Goal: Task Accomplishment & Management: Manage account settings

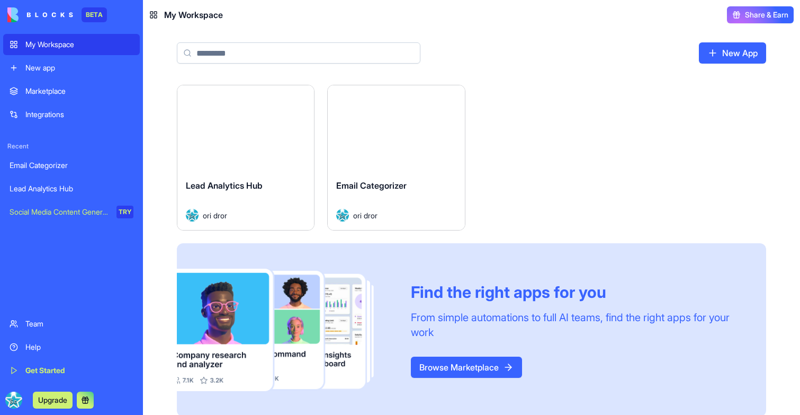
click at [228, 133] on button "Launch" at bounding box center [245, 128] width 79 height 21
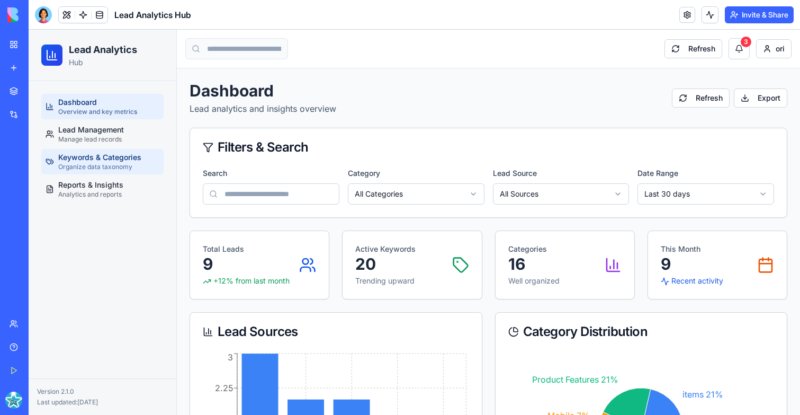
click at [114, 150] on link "Keywords & Categories Organize data taxonomy" at bounding box center [102, 161] width 122 height 25
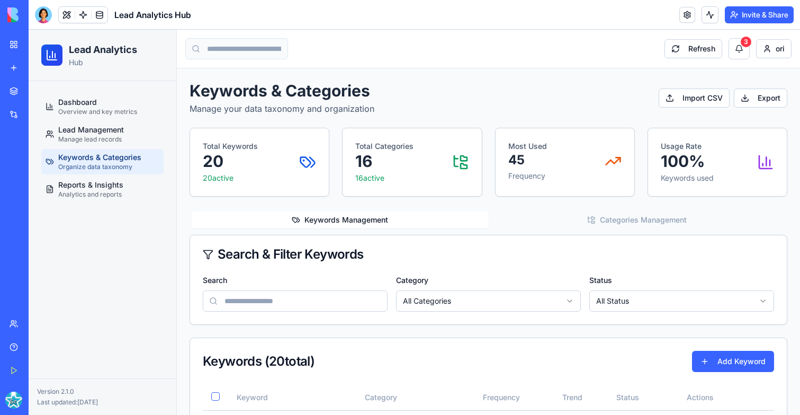
click at [100, 205] on div "Dashboard Overview and key metrics Lead Management Manage lead records Keywords…" at bounding box center [102, 148] width 131 height 117
click at [102, 194] on span "Analytics and reports" at bounding box center [90, 194] width 64 height 8
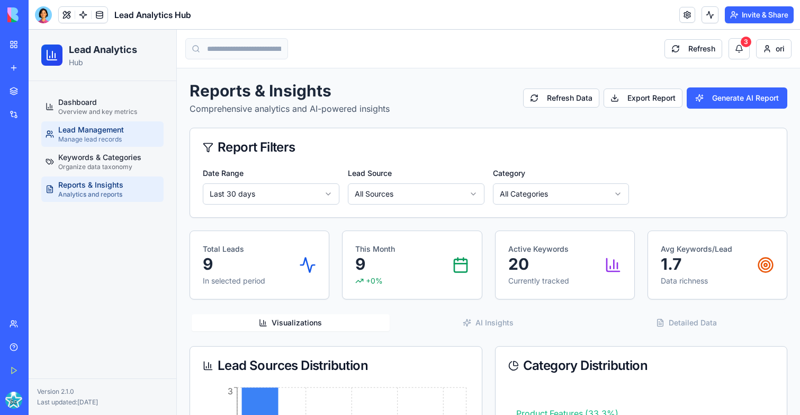
click at [111, 128] on span "Lead Management" at bounding box center [91, 129] width 66 height 11
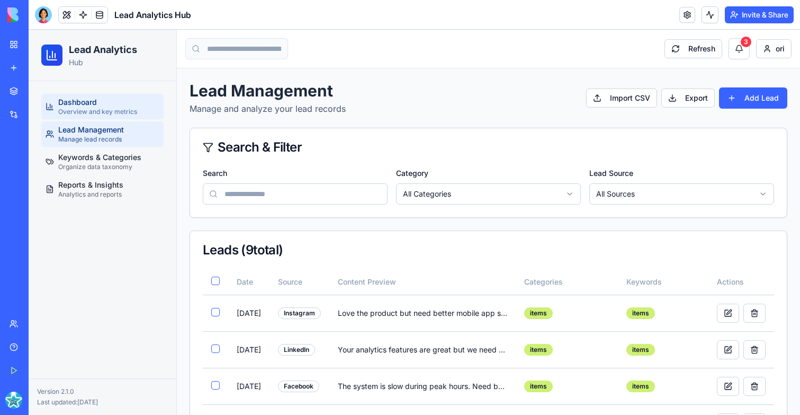
click at [111, 94] on link "Dashboard Overview and key metrics" at bounding box center [102, 106] width 122 height 25
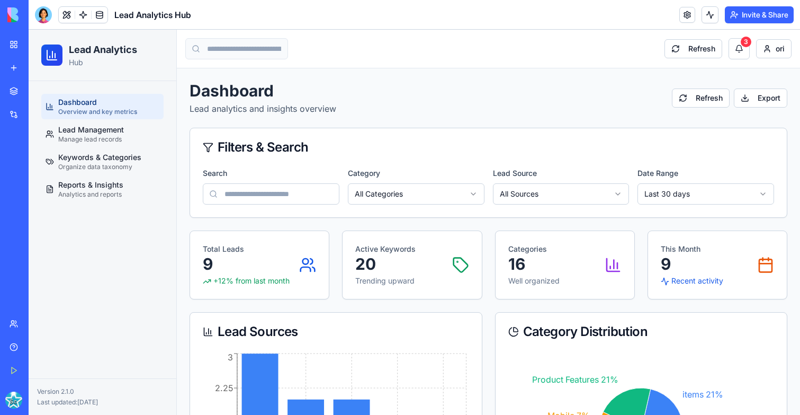
click at [100, 176] on ul "Dashboard Overview and key metrics Lead Management Manage lead records Keywords…" at bounding box center [102, 148] width 122 height 108
click at [101, 169] on span "Organize data taxonomy" at bounding box center [95, 167] width 74 height 8
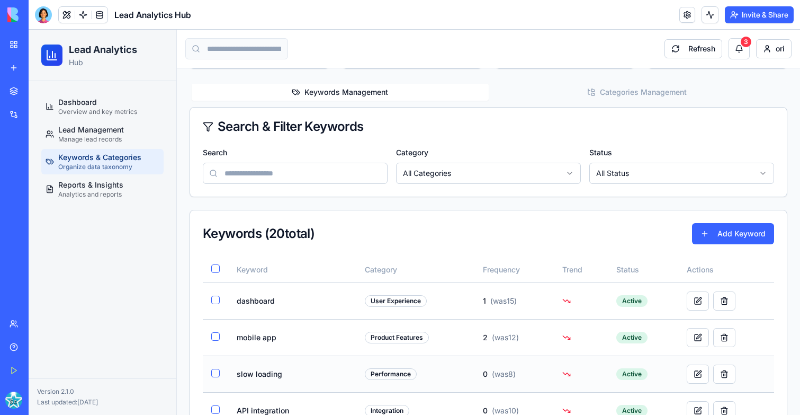
scroll to position [149, 0]
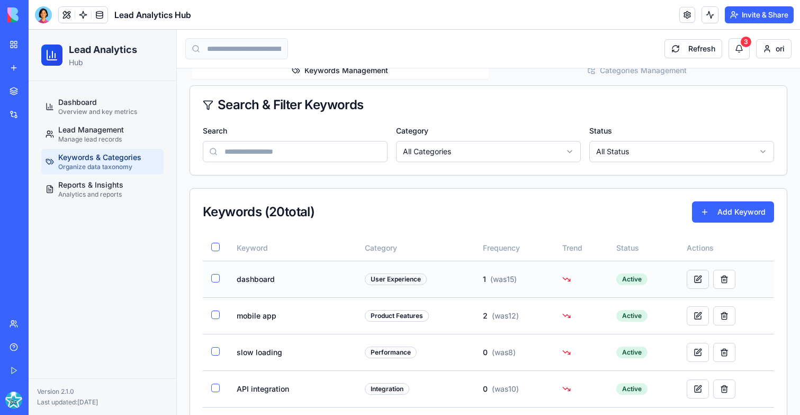
click at [697, 271] on button at bounding box center [698, 279] width 22 height 19
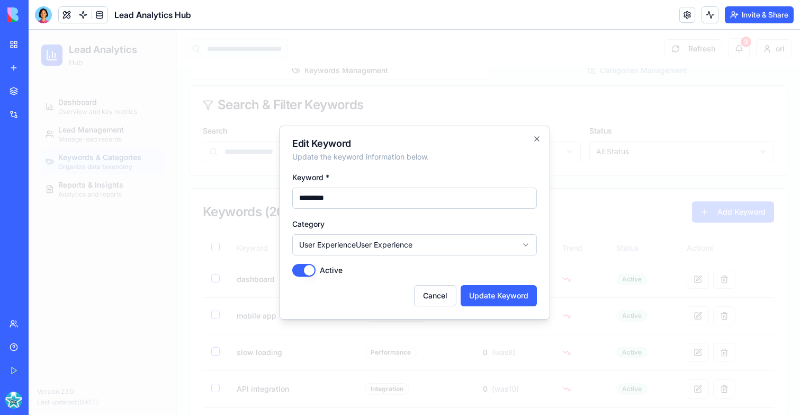
select select
click at [638, 208] on div at bounding box center [415, 222] width 772 height 385
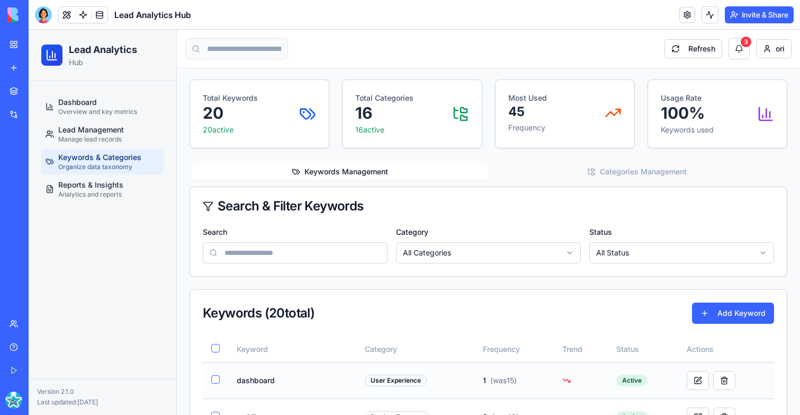
scroll to position [0, 0]
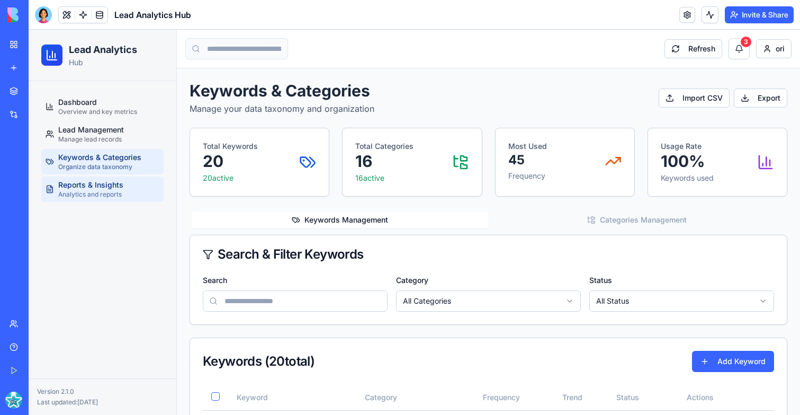
click at [72, 198] on span "Analytics and reports" at bounding box center [90, 194] width 64 height 8
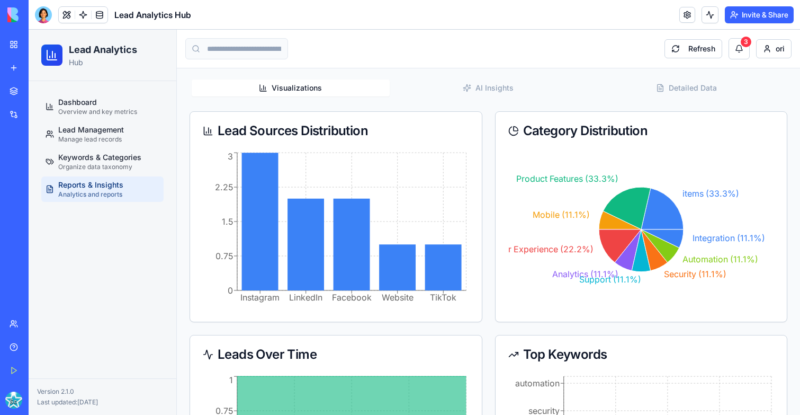
scroll to position [378, 0]
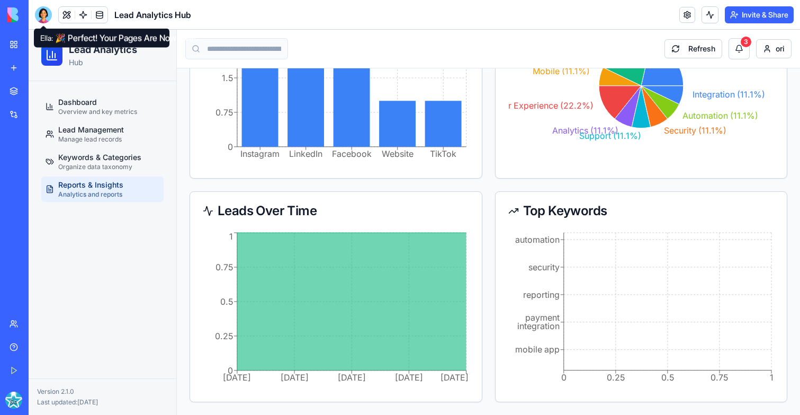
click at [46, 15] on div at bounding box center [43, 14] width 17 height 17
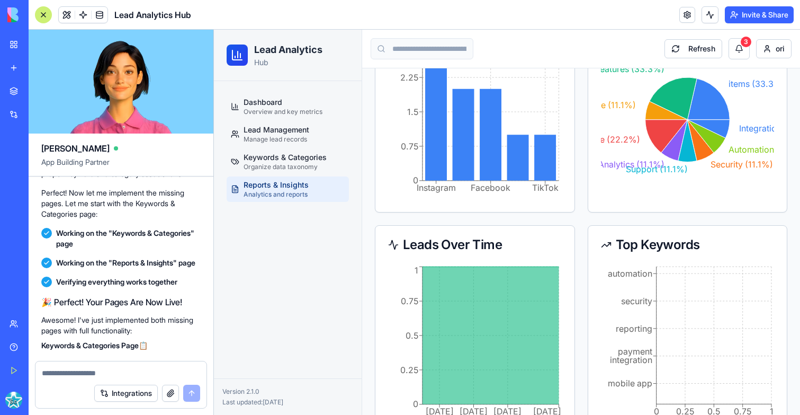
scroll to position [2610, 0]
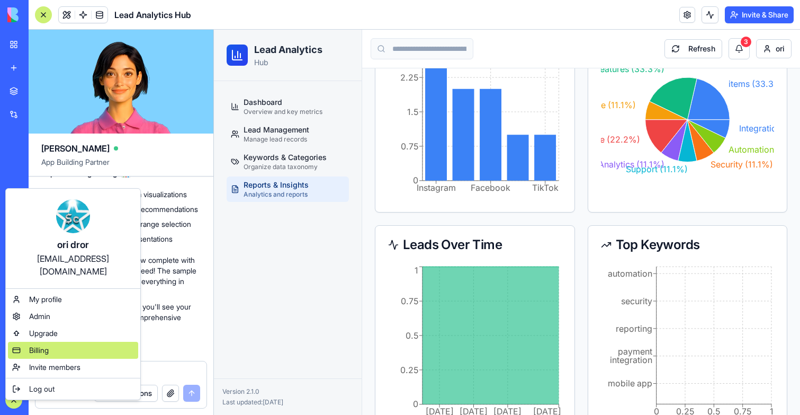
click at [66, 342] on div "Billing" at bounding box center [73, 350] width 130 height 17
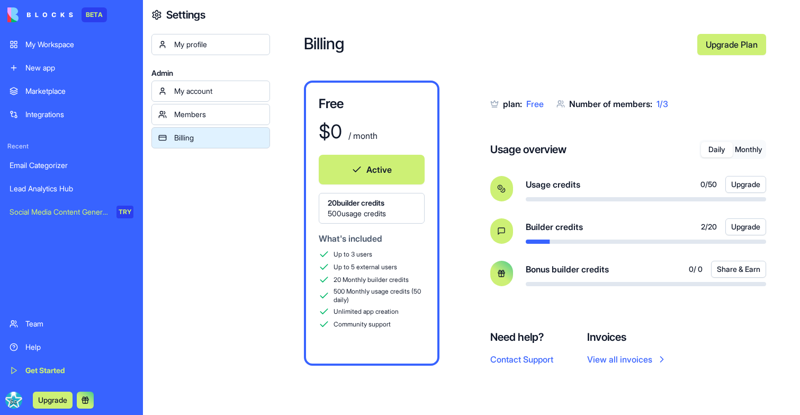
click at [751, 144] on button "Monthly" at bounding box center [749, 149] width 32 height 15
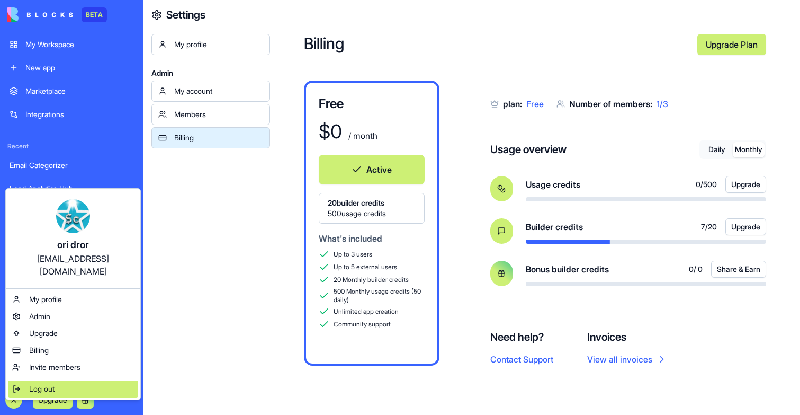
click at [47, 384] on span "Log out" at bounding box center [41, 389] width 25 height 11
